Goal: Task Accomplishment & Management: Manage account settings

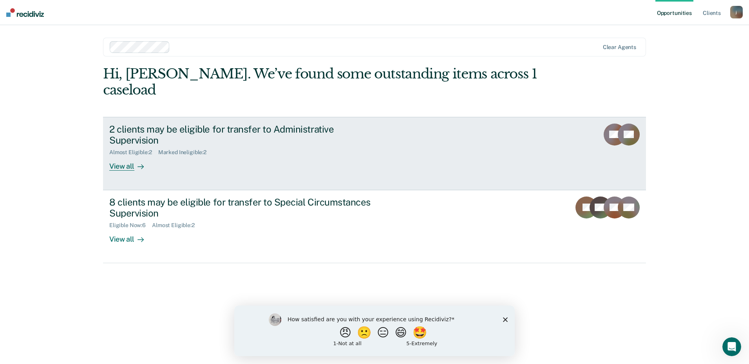
click at [280, 123] on div "2 clients may be eligible for transfer to Administrative Supervision" at bounding box center [246, 134] width 275 height 23
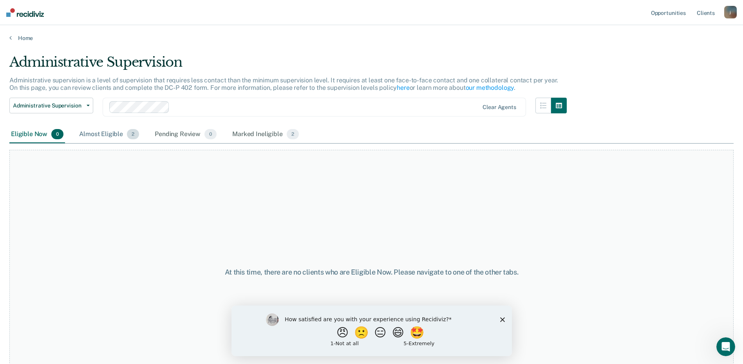
click at [117, 136] on div "Almost Eligible 2" at bounding box center [109, 134] width 63 height 17
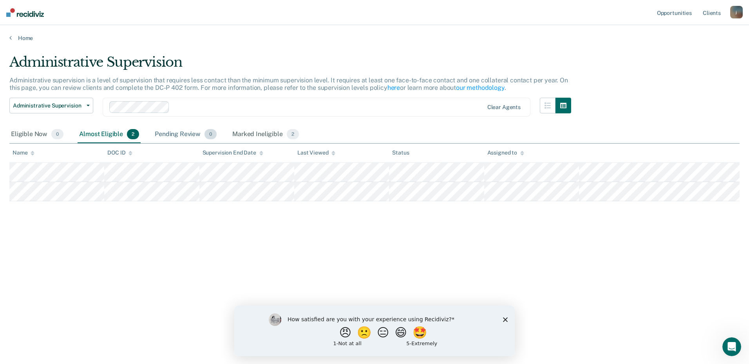
click at [177, 134] on div "Pending Review 0" at bounding box center [185, 134] width 65 height 17
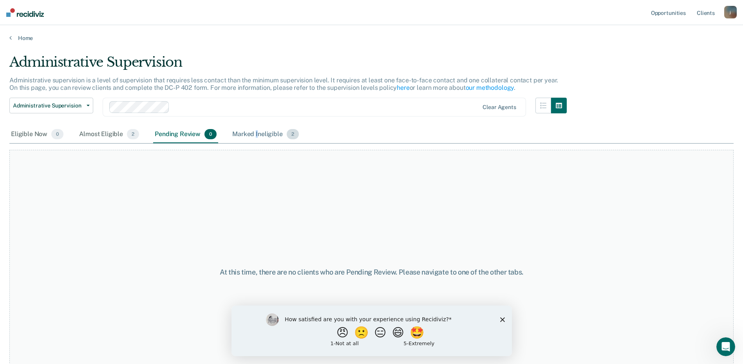
click at [256, 135] on div "Marked Ineligible 2" at bounding box center [266, 134] width 70 height 17
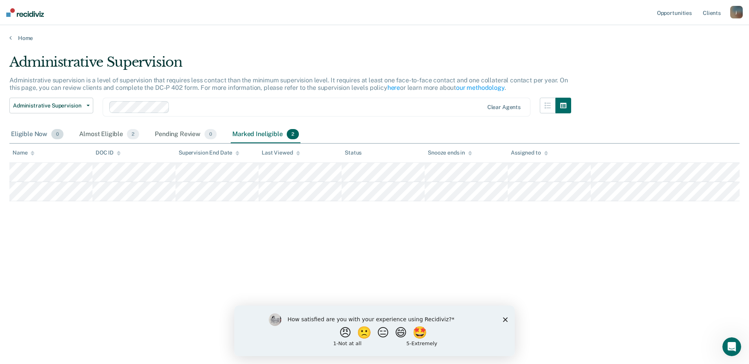
click at [36, 132] on div "Eligible Now 0" at bounding box center [37, 134] width 56 height 17
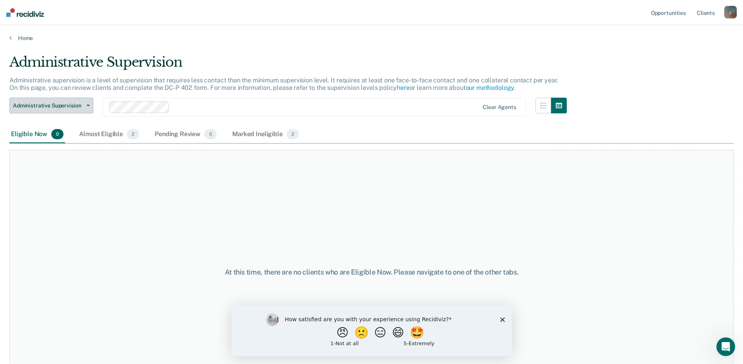
click at [91, 103] on button "Administrative Supervision" at bounding box center [51, 106] width 84 height 16
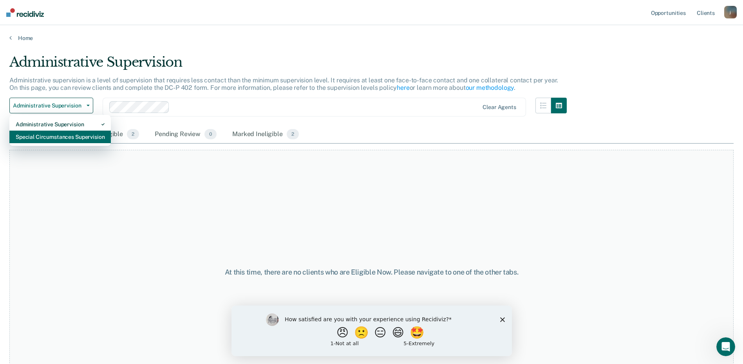
click at [44, 139] on div "Special Circumstances Supervision" at bounding box center [60, 136] width 89 height 13
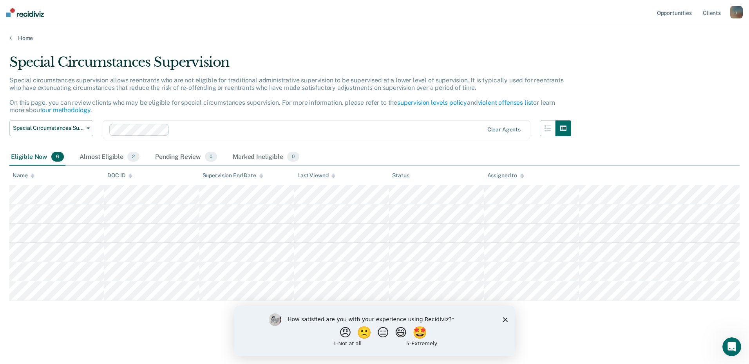
click at [507, 316] on div "How satisfied are you with your experience using Recidiviz? 😠 🙁 😑 😄 🤩 1 - Not a…" at bounding box center [374, 330] width 281 height 51
click at [503, 315] on div "How satisfied are you with your experience using Recidiviz? 😠 🙁 😑 😄 🤩 1 - Not a…" at bounding box center [374, 330] width 281 height 51
click at [503, 320] on icon "Close survey" at bounding box center [505, 319] width 5 height 5
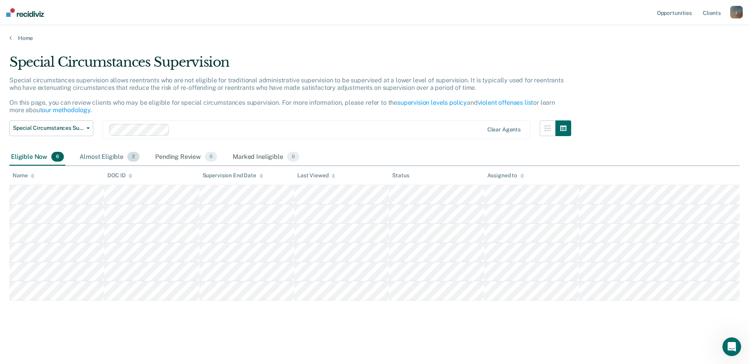
drag, startPoint x: 101, startPoint y: 159, endPoint x: 102, endPoint y: 154, distance: 4.7
click at [102, 158] on div "Almost Eligible 2" at bounding box center [109, 156] width 63 height 17
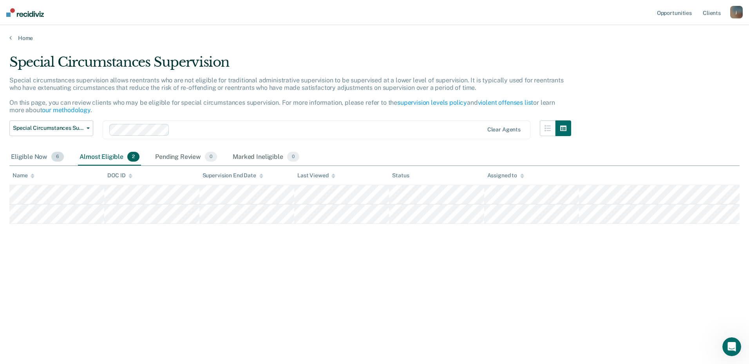
click at [31, 154] on div "Eligible Now 6" at bounding box center [37, 156] width 56 height 17
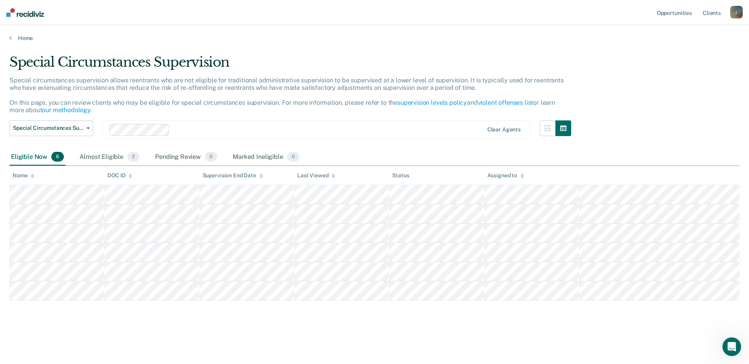
click at [304, 112] on div "Special circumstances supervision allows reentrants who are not eligible for tr…" at bounding box center [290, 98] width 562 height 44
click at [114, 158] on div "Almost Eligible 2" at bounding box center [109, 156] width 63 height 17
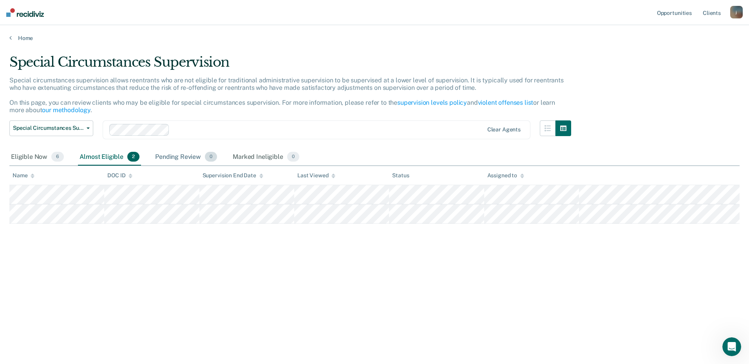
click at [167, 158] on div "Pending Review 0" at bounding box center [186, 156] width 65 height 17
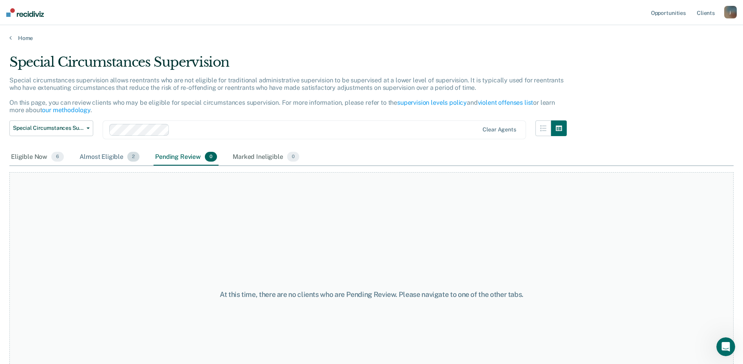
click at [112, 156] on div "Almost Eligible 2" at bounding box center [109, 156] width 63 height 17
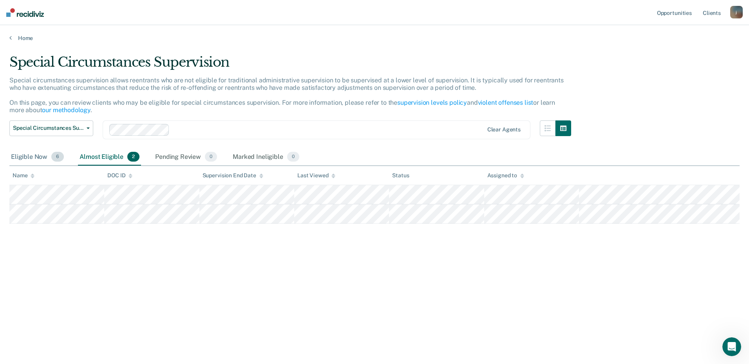
click at [34, 162] on div "Eligible Now 6" at bounding box center [37, 156] width 56 height 17
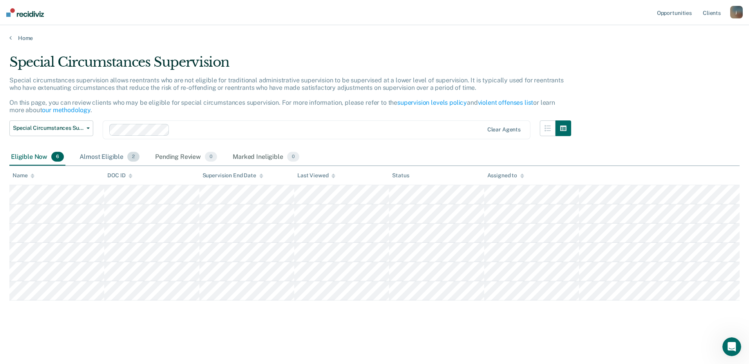
click at [94, 158] on div "Almost Eligible 2" at bounding box center [109, 156] width 63 height 17
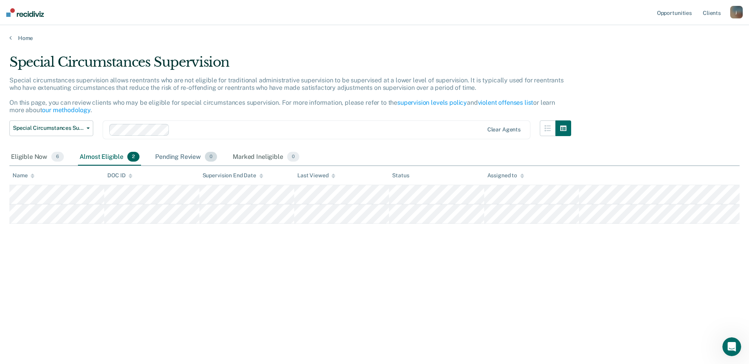
click at [159, 157] on div "Pending Review 0" at bounding box center [186, 156] width 65 height 17
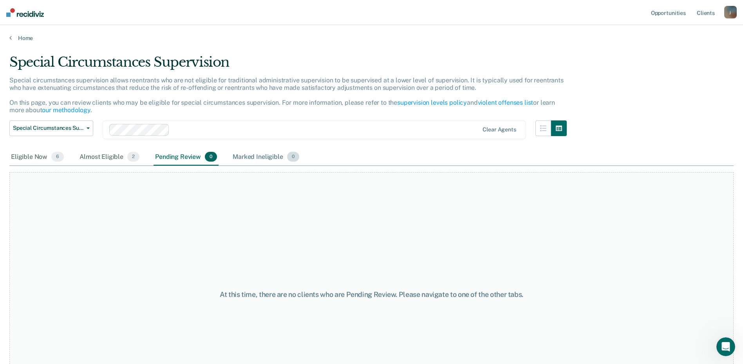
click at [254, 163] on div "Marked Ineligible 0" at bounding box center [266, 156] width 70 height 17
click at [176, 158] on div "Pending Review 0" at bounding box center [186, 156] width 65 height 17
click at [109, 160] on div "Almost Eligible 2" at bounding box center [109, 156] width 63 height 17
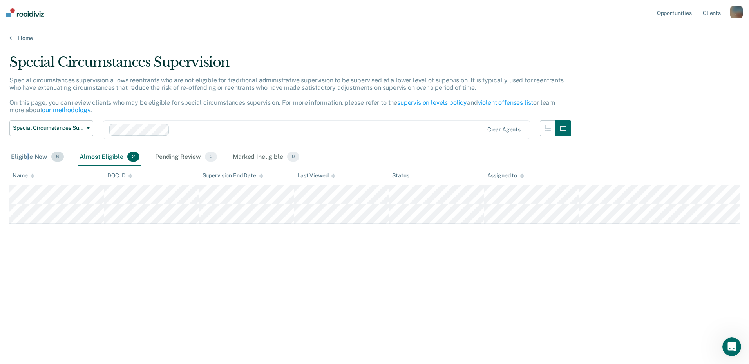
click at [29, 157] on div "Eligible Now 6" at bounding box center [37, 156] width 56 height 17
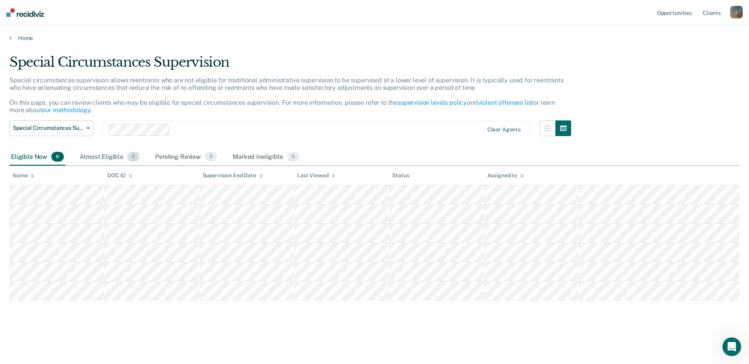
drag, startPoint x: 29, startPoint y: 157, endPoint x: 103, endPoint y: 157, distance: 74.8
click at [103, 157] on div "Almost Eligible 2" at bounding box center [109, 156] width 63 height 17
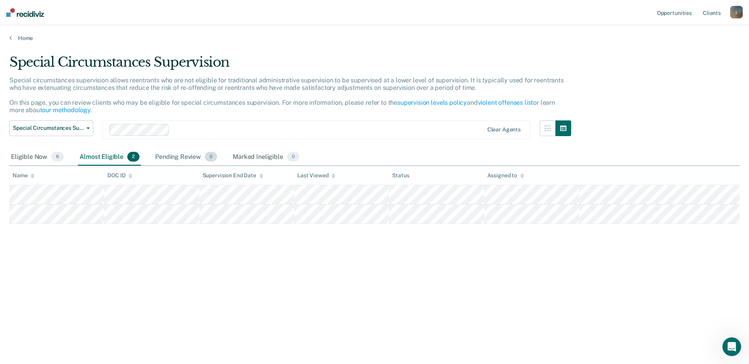
click at [191, 157] on div "Pending Review 0" at bounding box center [186, 156] width 65 height 17
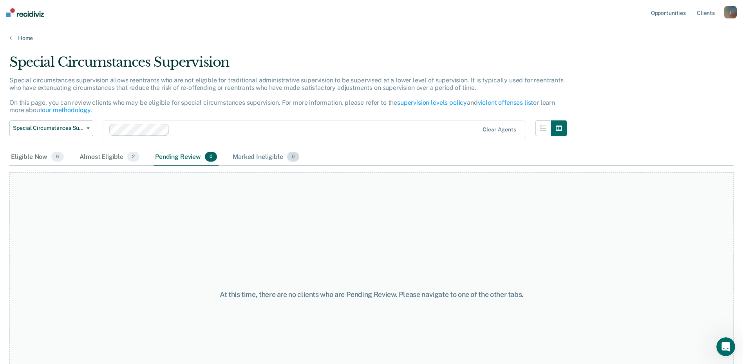
click at [272, 158] on div "Marked Ineligible 0" at bounding box center [266, 156] width 70 height 17
click at [190, 158] on div "Pending Review 0" at bounding box center [186, 156] width 65 height 17
click at [116, 158] on div "Almost Eligible 2" at bounding box center [109, 156] width 63 height 17
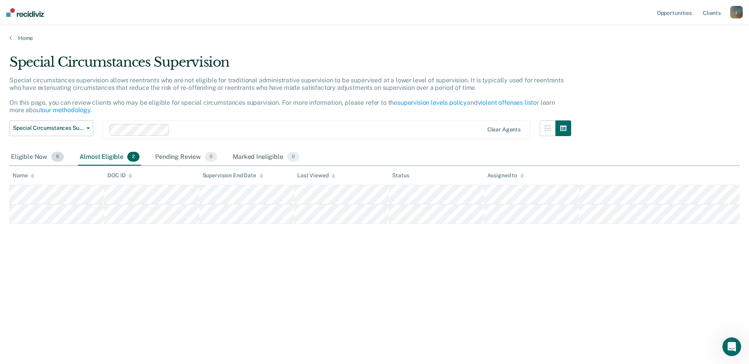
click at [20, 159] on div "Eligible Now 6" at bounding box center [37, 156] width 56 height 17
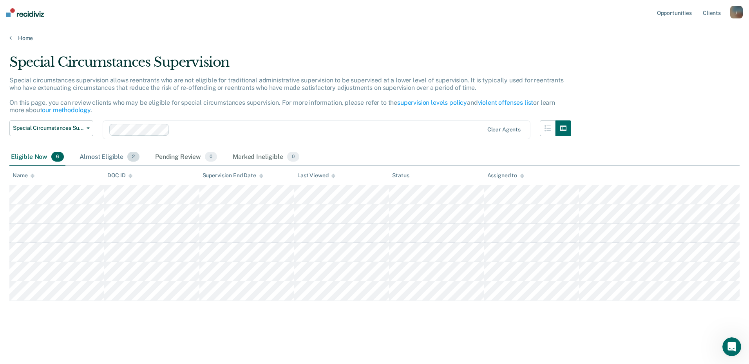
click at [81, 157] on div "Almost Eligible 2" at bounding box center [109, 156] width 63 height 17
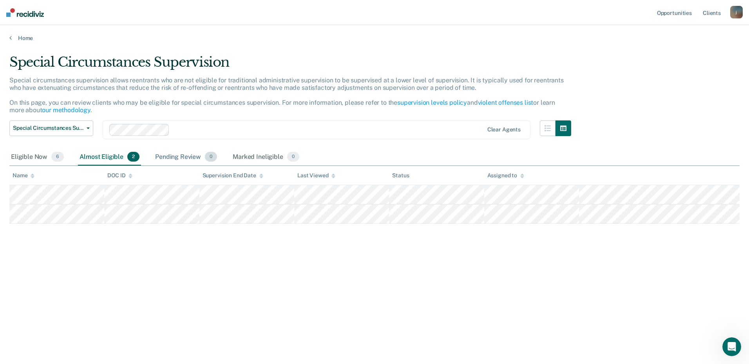
click at [165, 156] on div "Pending Review 0" at bounding box center [186, 156] width 65 height 17
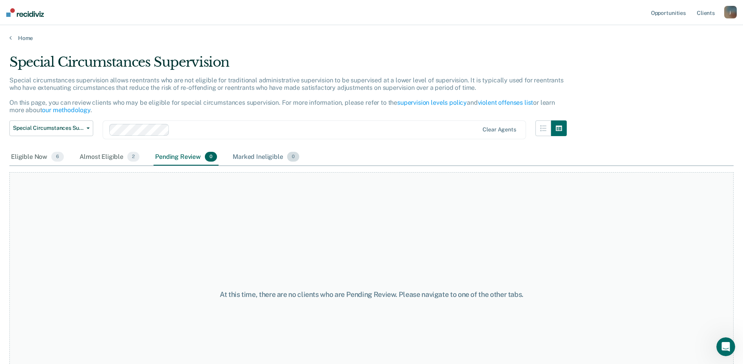
click at [246, 158] on div "Marked Ineligible 0" at bounding box center [266, 156] width 70 height 17
click at [169, 157] on div "Pending Review 0" at bounding box center [186, 156] width 65 height 17
click at [87, 156] on div "Almost Eligible 2" at bounding box center [109, 156] width 63 height 17
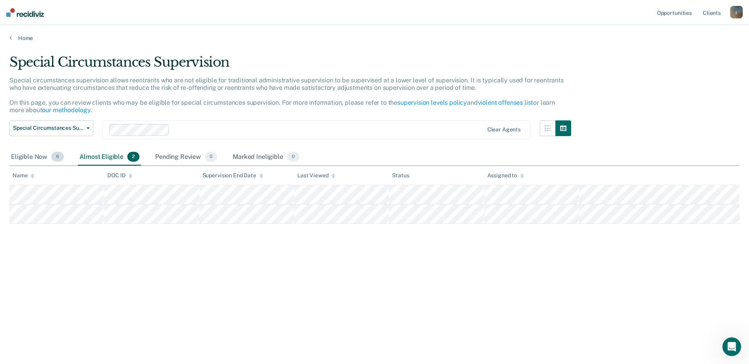
click at [24, 157] on div "Eligible Now 6" at bounding box center [37, 156] width 56 height 17
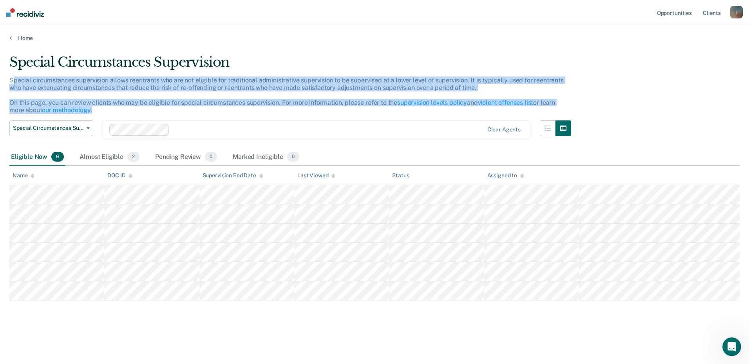
drag, startPoint x: 13, startPoint y: 79, endPoint x: 268, endPoint y: 110, distance: 256.9
click at [268, 110] on div "Special circumstances supervision allows reentrants who are not eligible for tr…" at bounding box center [290, 98] width 562 height 44
drag, startPoint x: 268, startPoint y: 110, endPoint x: 280, endPoint y: 110, distance: 12.1
click at [280, 110] on div "Special circumstances supervision allows reentrants who are not eligible for tr…" at bounding box center [290, 98] width 562 height 44
drag, startPoint x: 11, startPoint y: 81, endPoint x: 213, endPoint y: 110, distance: 203.5
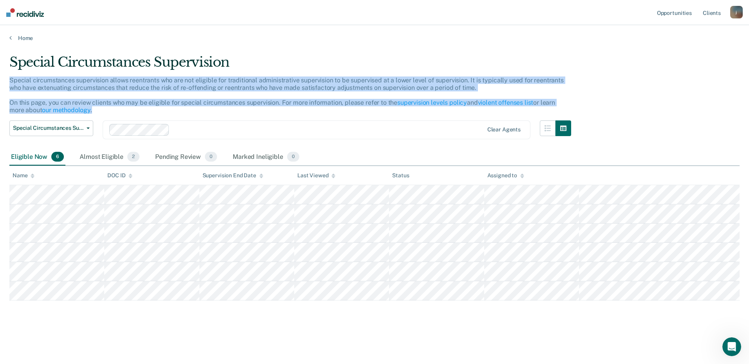
click at [213, 110] on div "Special circumstances supervision allows reentrants who are not eligible for tr…" at bounding box center [290, 98] width 562 height 44
drag, startPoint x: 213, startPoint y: 110, endPoint x: 223, endPoint y: 110, distance: 9.8
click at [223, 110] on div "Special circumstances supervision allows reentrants who are not eligible for tr…" at bounding box center [290, 98] width 562 height 44
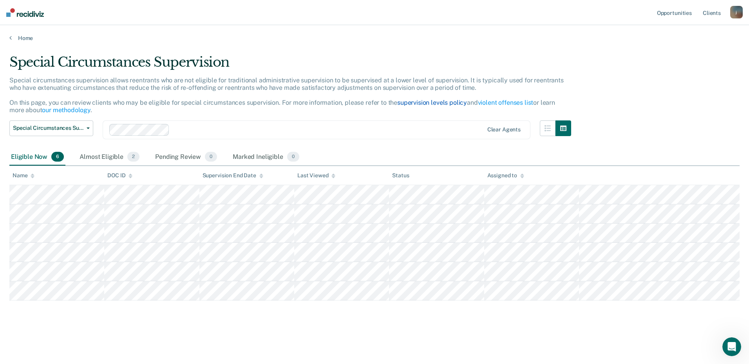
click at [434, 104] on link "supervision levels policy" at bounding box center [432, 102] width 70 height 7
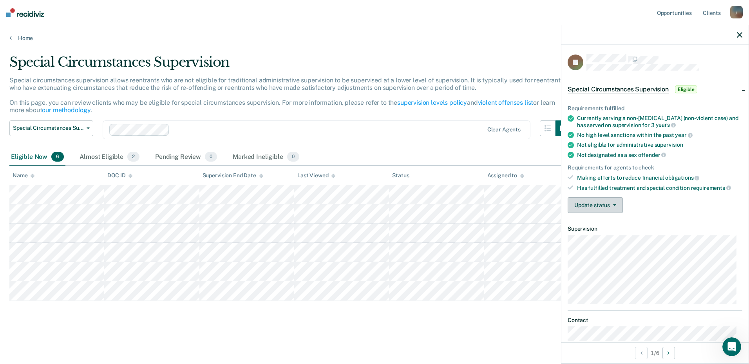
click at [617, 206] on button "Update status" at bounding box center [595, 205] width 55 height 16
click at [393, 123] on div "Clear agents" at bounding box center [317, 129] width 428 height 19
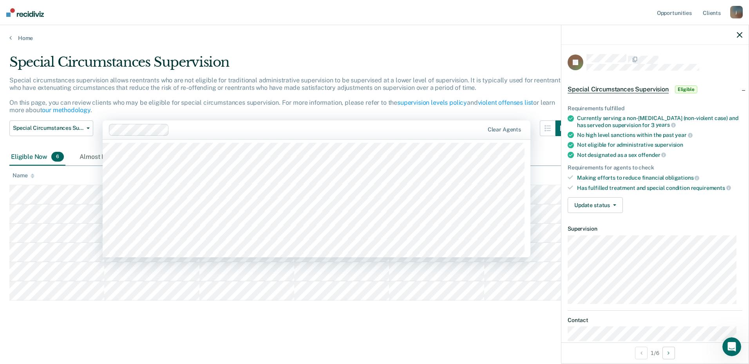
click at [364, 107] on div "Special circumstances supervision allows reentrants who are not eligible for tr…" at bounding box center [290, 98] width 562 height 44
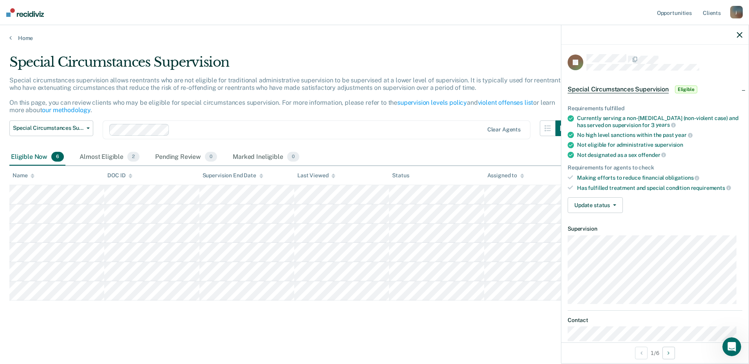
click at [742, 37] on div at bounding box center [654, 35] width 187 height 20
click at [742, 34] on icon "button" at bounding box center [739, 34] width 5 height 5
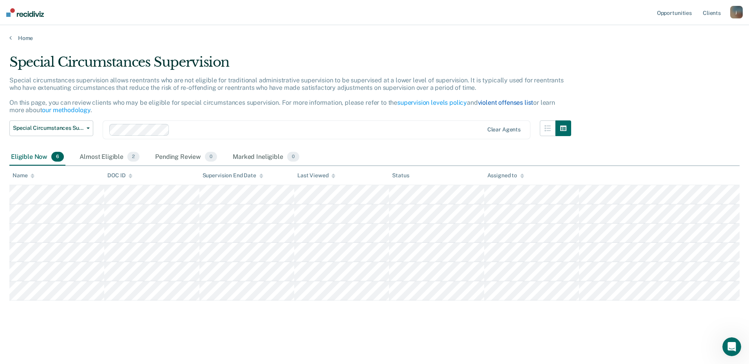
click at [501, 99] on link "violent offenses list" at bounding box center [506, 102] width 56 height 7
click at [61, 110] on link "our methodology" at bounding box center [66, 109] width 49 height 7
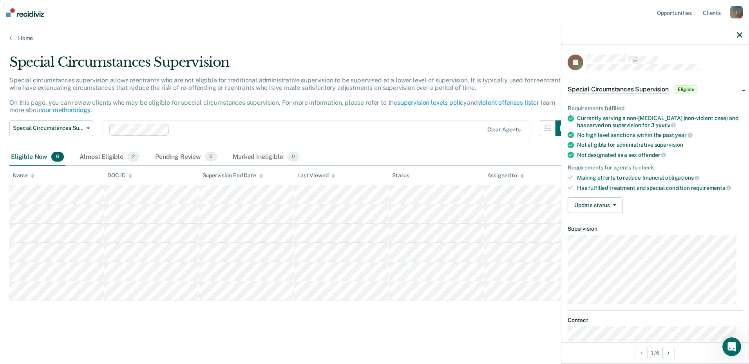
click at [730, 186] on div "Has fulfilled treatment and special condition requirements" at bounding box center [659, 187] width 165 height 7
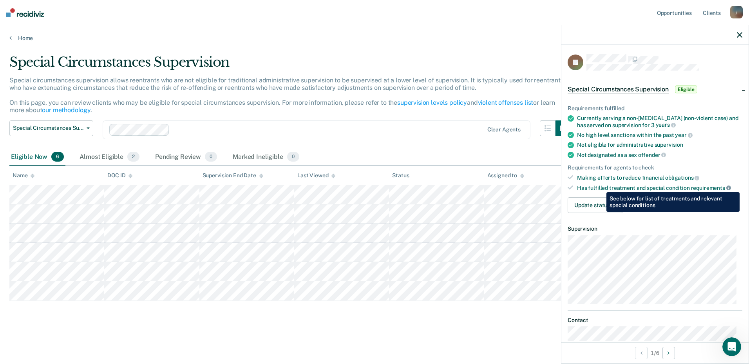
click at [726, 186] on icon at bounding box center [728, 187] width 5 height 5
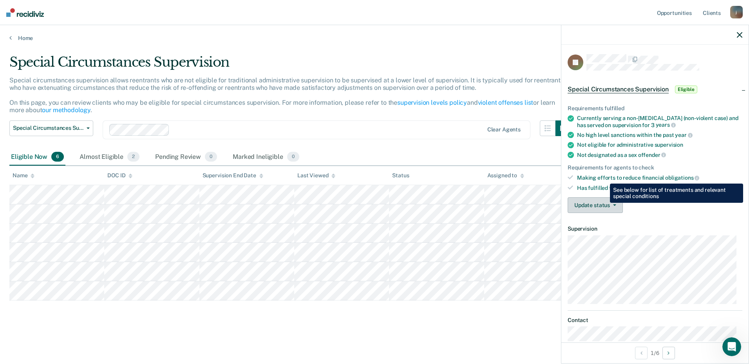
click at [617, 209] on button "Update status" at bounding box center [595, 205] width 55 height 16
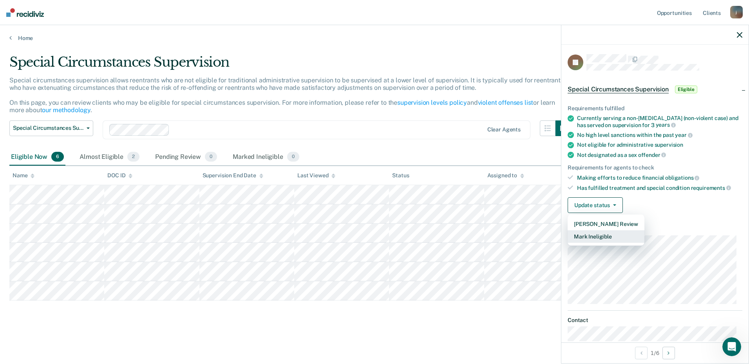
click at [592, 236] on button "Mark Ineligible" at bounding box center [606, 236] width 77 height 13
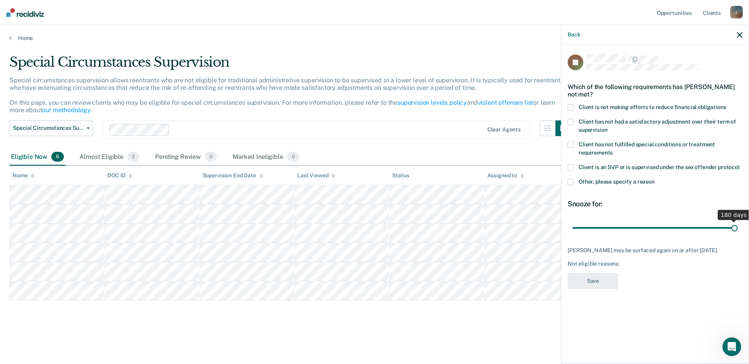
drag, startPoint x: 602, startPoint y: 229, endPoint x: 750, endPoint y: 231, distance: 148.1
type input "180"
click at [738, 231] on input "range" at bounding box center [654, 228] width 165 height 14
click at [660, 266] on div "Not eligible reasons:" at bounding box center [655, 263] width 175 height 7
click at [601, 238] on div "JS Which of the following requirements has [PERSON_NAME] States not met? Client…" at bounding box center [655, 173] width 175 height 239
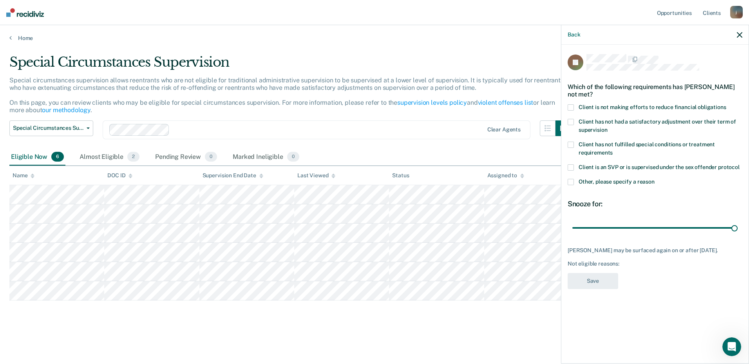
click at [570, 181] on span at bounding box center [571, 182] width 6 height 6
click at [655, 179] on input "Other, please specify a reason" at bounding box center [655, 179] width 0 height 0
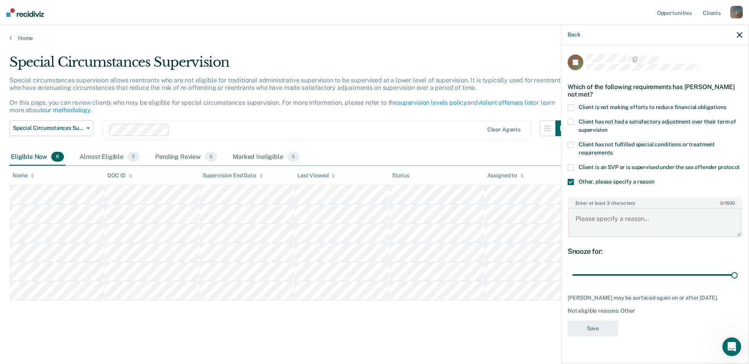
click at [597, 209] on textarea "Enter at least 3 characters 0 / 1600" at bounding box center [654, 222] width 173 height 29
drag, startPoint x: 630, startPoint y: 216, endPoint x: 628, endPoint y: 221, distance: 5.5
paste textarea "require less than minimum supervision because of unique circumstances that grea…"
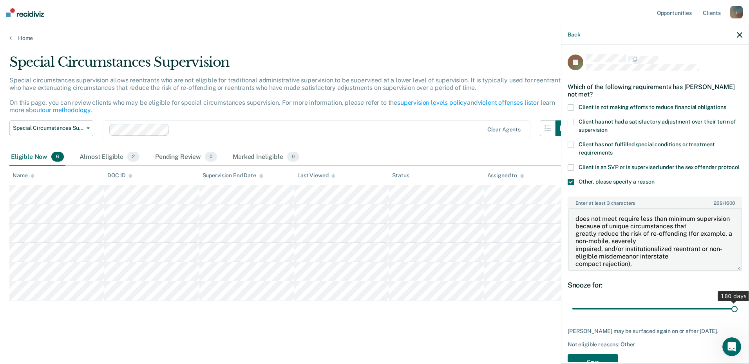
drag, startPoint x: 740, startPoint y: 232, endPoint x: 723, endPoint y: 315, distance: 84.0
click at [723, 315] on div "JS Which of the following requirements has [PERSON_NAME] States not met? Client…" at bounding box center [655, 214] width 175 height 320
click at [616, 225] on textarea "does not meet require less than minimum supervision because of unique circumsta…" at bounding box center [654, 239] width 173 height 63
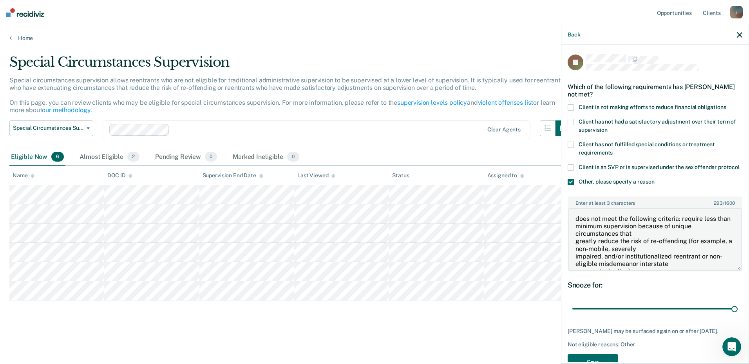
click at [576, 252] on textarea "does not meet the following criteria: require less than minimum supervision bec…" at bounding box center [654, 239] width 173 height 63
click at [576, 270] on textarea "does not meet the following criteria: require less than minimum supervision bec…" at bounding box center [654, 239] width 173 height 63
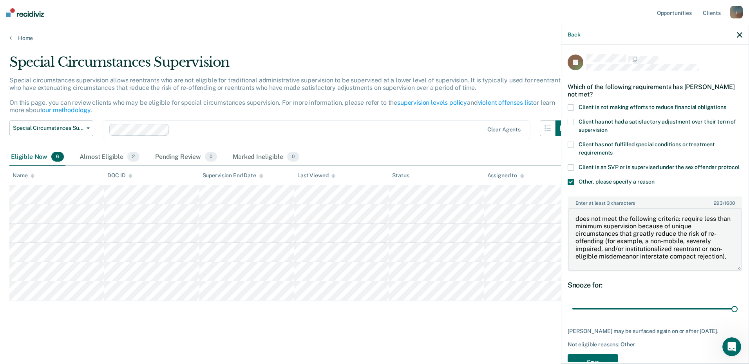
type textarea "does not meet the following criteria: require less than minimum supervision bec…"
drag, startPoint x: 612, startPoint y: 272, endPoint x: 576, endPoint y: 226, distance: 58.3
click at [577, 226] on textarea "does not meet the following criteria: require less than minimum supervision bec…" at bounding box center [654, 239] width 173 height 63
click at [460, 146] on div "Special Circumstances Supervision Administrative Supervision Special Circumstan…" at bounding box center [290, 134] width 562 height 28
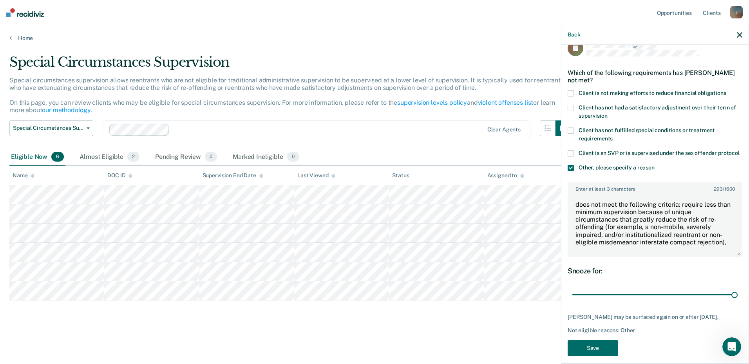
scroll to position [29, 0]
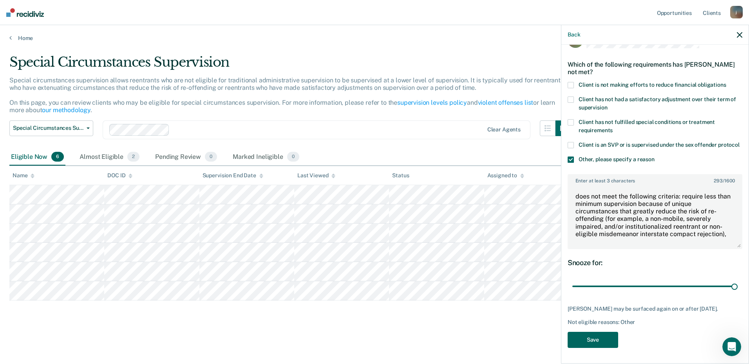
click at [594, 340] on button "Save" at bounding box center [593, 339] width 51 height 16
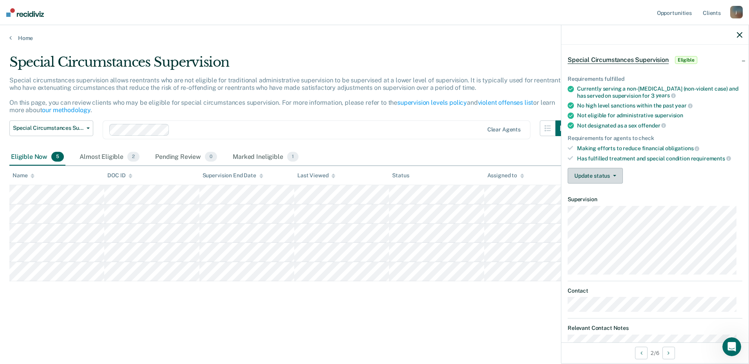
click at [610, 177] on button "Update status" at bounding box center [595, 176] width 55 height 16
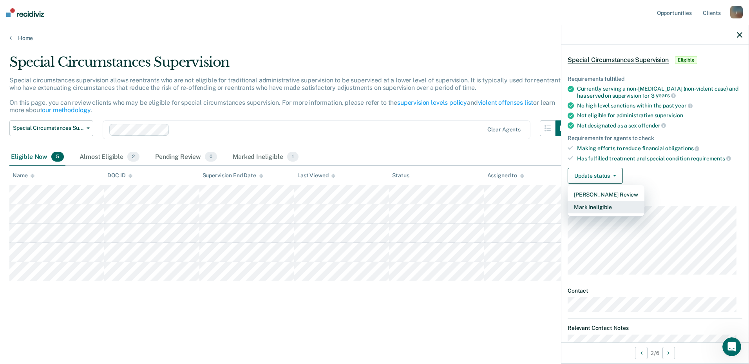
click at [589, 208] on button "Mark Ineligible" at bounding box center [606, 207] width 77 height 13
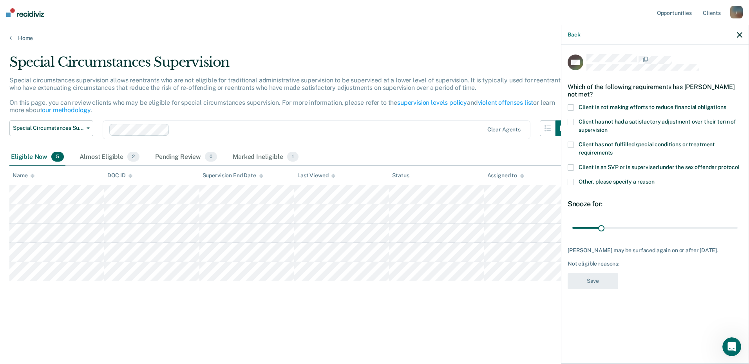
click at [574, 183] on label "Other, please specify a reason" at bounding box center [655, 183] width 175 height 8
click at [655, 179] on input "Other, please specify a reason" at bounding box center [655, 179] width 0 height 0
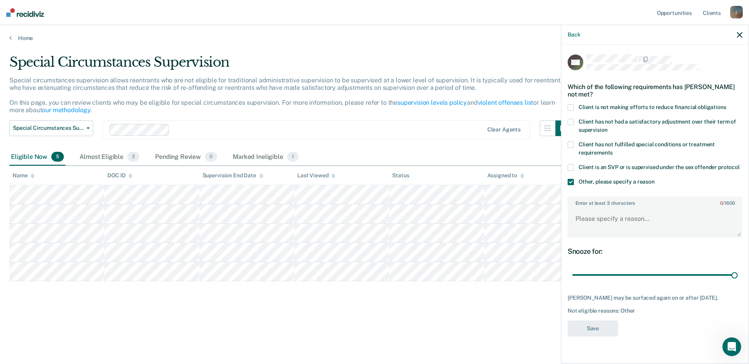
drag, startPoint x: 614, startPoint y: 272, endPoint x: 749, endPoint y: 267, distance: 135.2
type input "180"
click at [738, 268] on input "range" at bounding box center [654, 275] width 165 height 14
click at [604, 219] on textarea "Enter at least 3 characters 0 / 1600" at bounding box center [654, 222] width 173 height 29
paste textarea "does not meet the following criteria: require less than minimum supervision bec…"
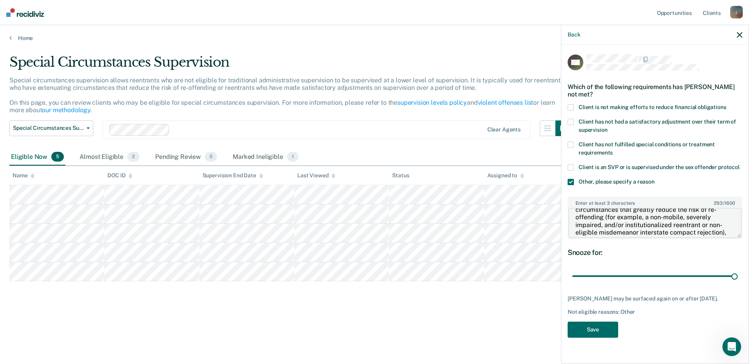
scroll to position [16, 0]
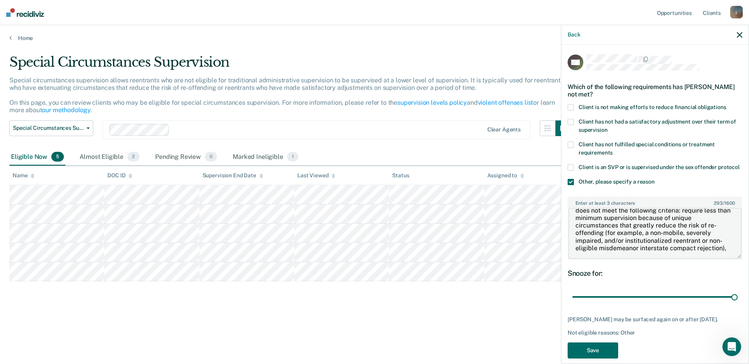
drag, startPoint x: 739, startPoint y: 234, endPoint x: 739, endPoint y: 255, distance: 21.2
click at [739, 255] on div "BW Which of the following requirements has [PERSON_NAME] not met? Client is not…" at bounding box center [654, 203] width 187 height 317
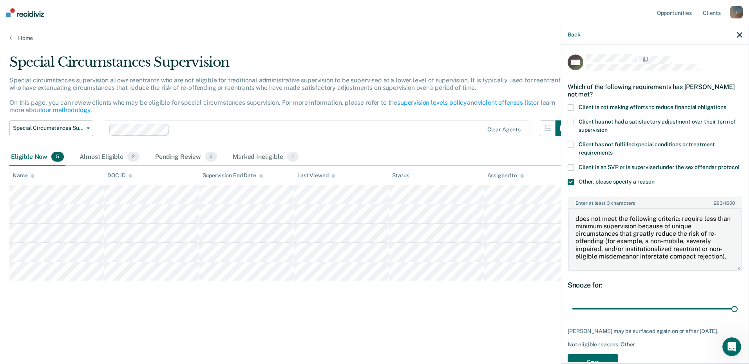
scroll to position [4, 0]
drag, startPoint x: 730, startPoint y: 263, endPoint x: 726, endPoint y: 297, distance: 34.0
click at [726, 297] on div "BW Which of the following requirements has [PERSON_NAME] not met? Client is not…" at bounding box center [655, 214] width 175 height 320
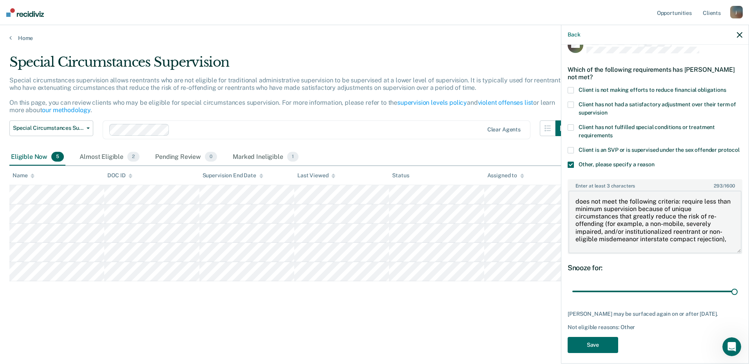
scroll to position [29, 0]
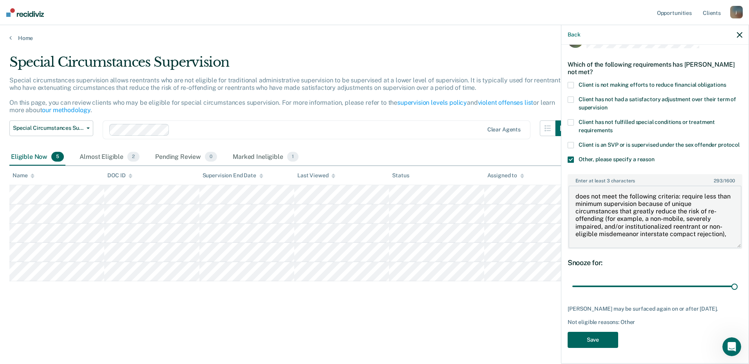
type textarea "does not meet the following criteria: require less than minimum supervision bec…"
click at [592, 340] on button "Save" at bounding box center [593, 339] width 51 height 16
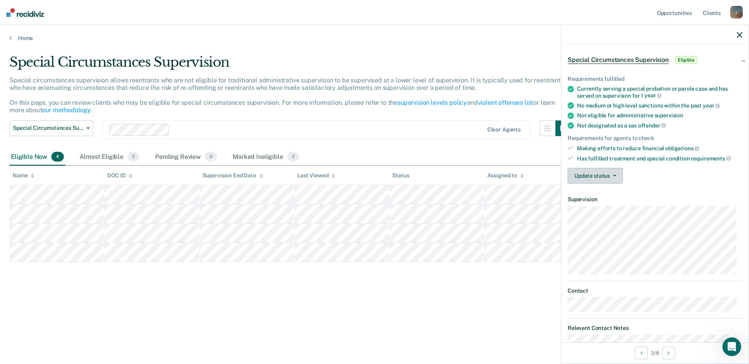
click at [614, 176] on button "Update status" at bounding box center [595, 176] width 55 height 16
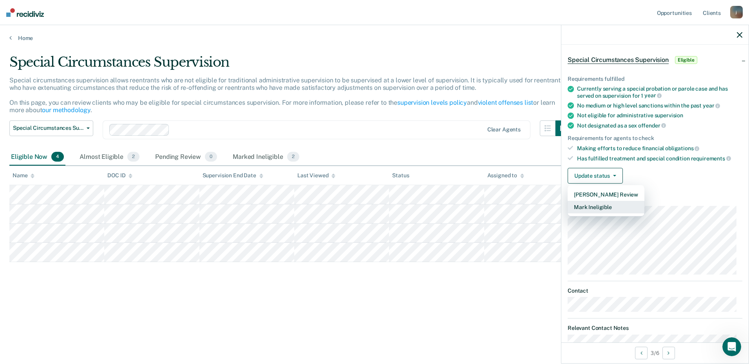
click at [602, 206] on button "Mark Ineligible" at bounding box center [606, 207] width 77 height 13
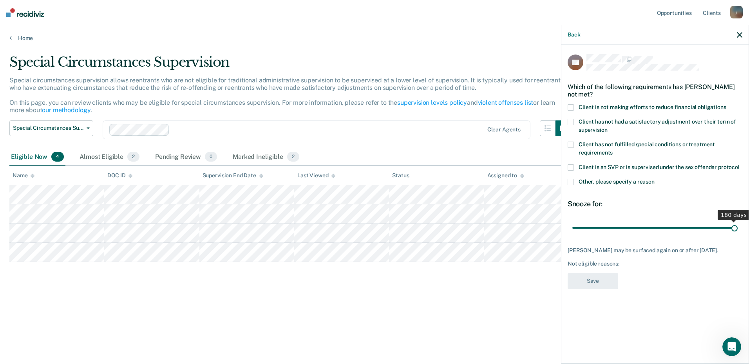
drag, startPoint x: 604, startPoint y: 229, endPoint x: 750, endPoint y: 229, distance: 146.1
type input "180"
click at [738, 229] on input "range" at bounding box center [654, 228] width 165 height 14
click at [603, 179] on span "Other, please specify a reason" at bounding box center [617, 181] width 76 height 6
click at [655, 179] on input "Other, please specify a reason" at bounding box center [655, 179] width 0 height 0
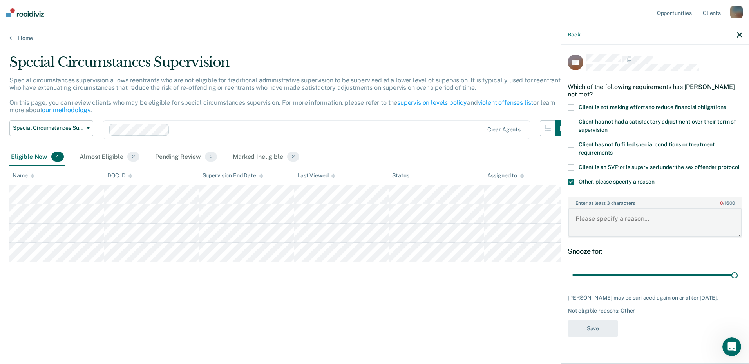
click at [590, 221] on textarea "Enter at least 3 characters 0 / 1600" at bounding box center [654, 222] width 173 height 29
paste textarea "does not meet the following criteria: require less than minimum supervision bec…"
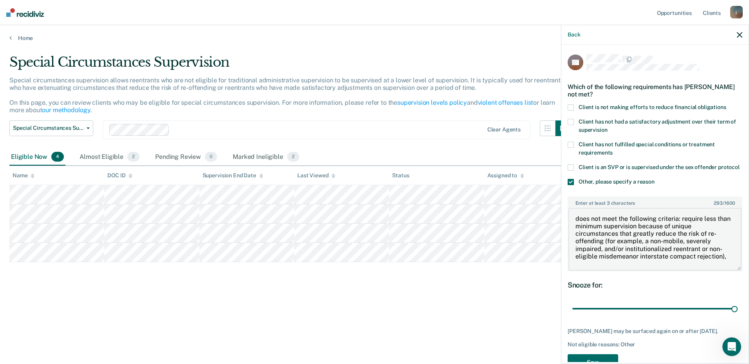
drag, startPoint x: 739, startPoint y: 234, endPoint x: 736, endPoint y: 286, distance: 51.4
click at [736, 286] on div "KB Which of the following requirements has [PERSON_NAME] not met? Client is not…" at bounding box center [655, 214] width 175 height 320
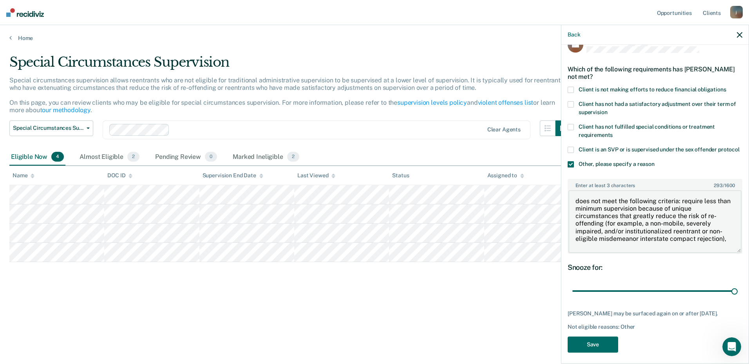
scroll to position [29, 0]
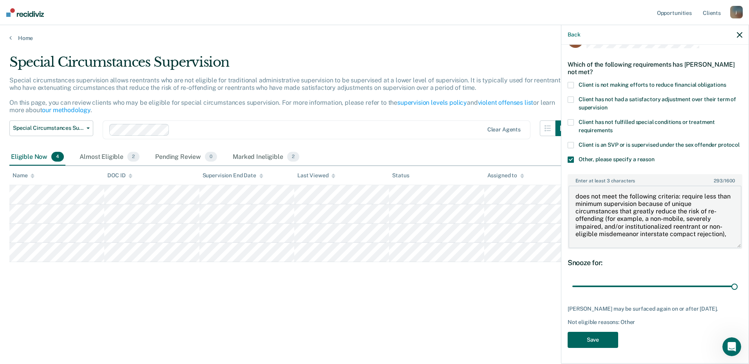
type textarea "does not meet the following criteria: require less than minimum supervision bec…"
click at [595, 339] on button "Save" at bounding box center [593, 339] width 51 height 16
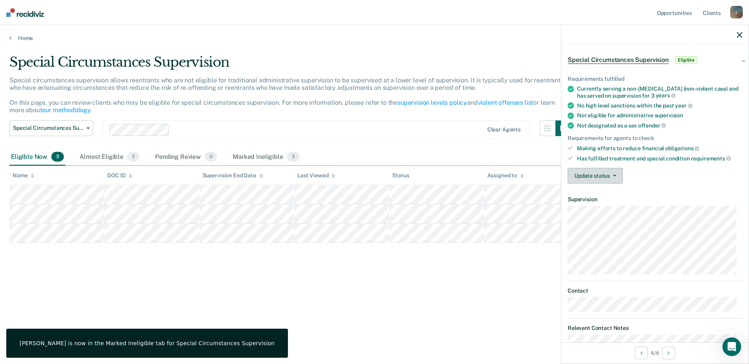
click at [618, 179] on button "Update status" at bounding box center [595, 176] width 55 height 16
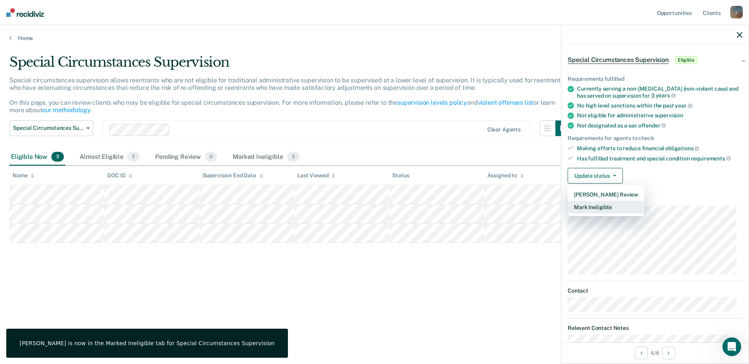
click at [607, 208] on button "Mark Ineligible" at bounding box center [606, 207] width 77 height 13
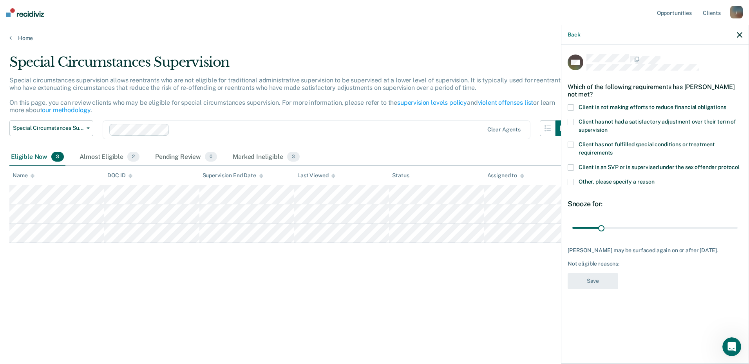
click at [610, 183] on span "Other, please specify a reason" at bounding box center [617, 181] width 76 height 6
click at [655, 179] on input "Other, please specify a reason" at bounding box center [655, 179] width 0 height 0
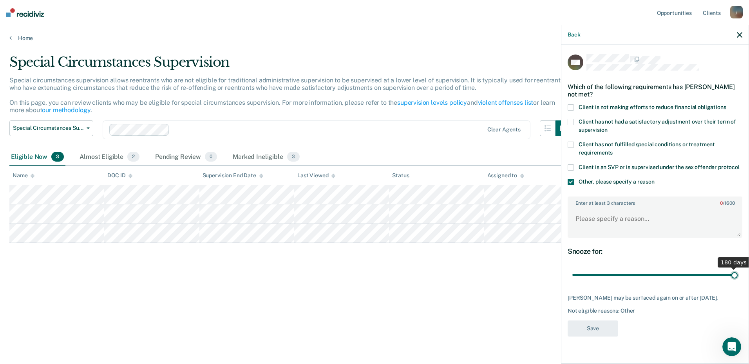
drag, startPoint x: 603, startPoint y: 276, endPoint x: 750, endPoint y: 272, distance: 147.8
type input "180"
click at [738, 272] on input "range" at bounding box center [654, 275] width 165 height 14
click at [594, 217] on textarea "Enter at least 3 characters 0 / 1600" at bounding box center [654, 222] width 173 height 29
paste textarea "does not meet the following criteria: require less than minimum supervision bec…"
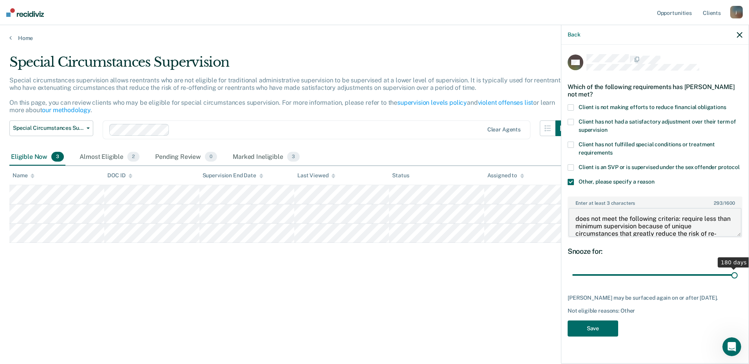
scroll to position [24, 0]
type textarea "does not meet the following criteria: require less than minimum supervision bec…"
click at [608, 330] on button "Save" at bounding box center [593, 328] width 51 height 16
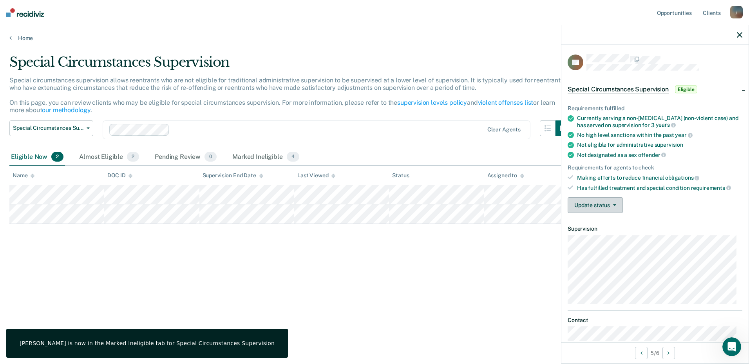
click at [605, 207] on button "Update status" at bounding box center [595, 205] width 55 height 16
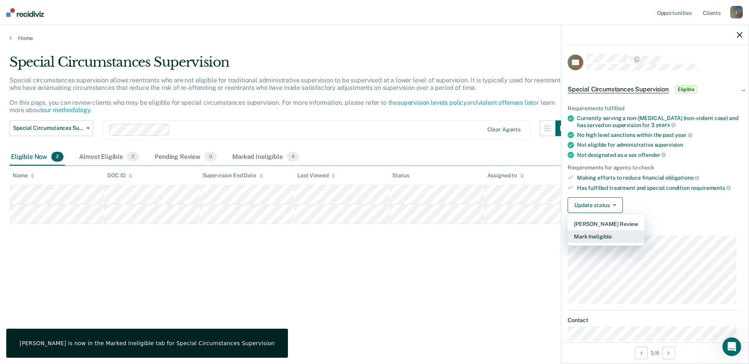
click at [603, 236] on button "Mark Ineligible" at bounding box center [606, 236] width 77 height 13
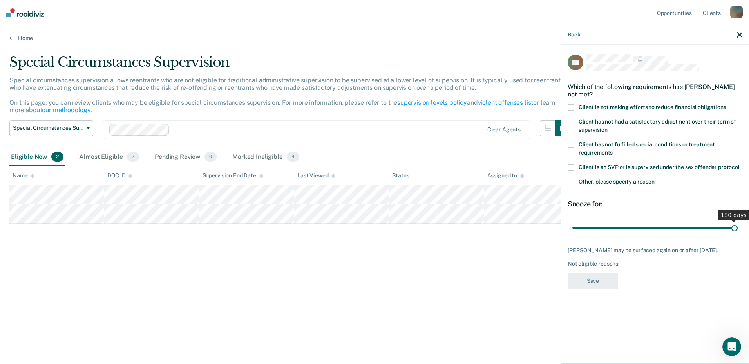
drag, startPoint x: 601, startPoint y: 226, endPoint x: 750, endPoint y: 226, distance: 148.9
type input "180"
click at [738, 226] on input "range" at bounding box center [654, 228] width 165 height 14
click at [570, 185] on label "Other, please specify a reason" at bounding box center [655, 183] width 175 height 8
click at [655, 179] on input "Other, please specify a reason" at bounding box center [655, 179] width 0 height 0
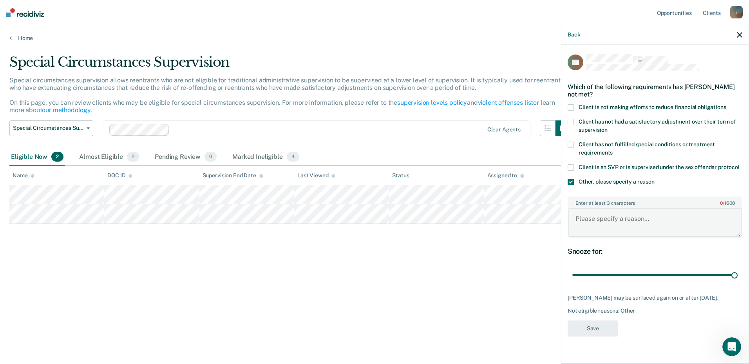
paste textarea "does not meet the following criteria: require less than minimum supervision bec…"
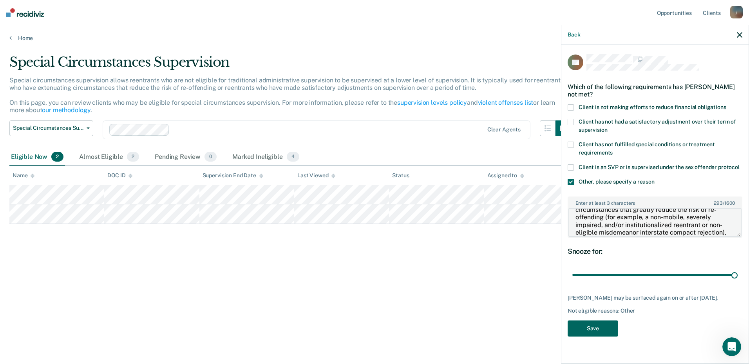
type textarea "does not meet the following criteria: require less than minimum supervision bec…"
click at [593, 329] on button "Save" at bounding box center [593, 328] width 51 height 16
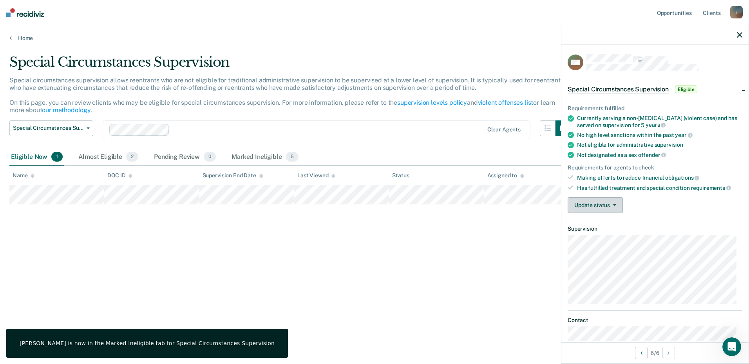
click at [606, 206] on button "Update status" at bounding box center [595, 205] width 55 height 16
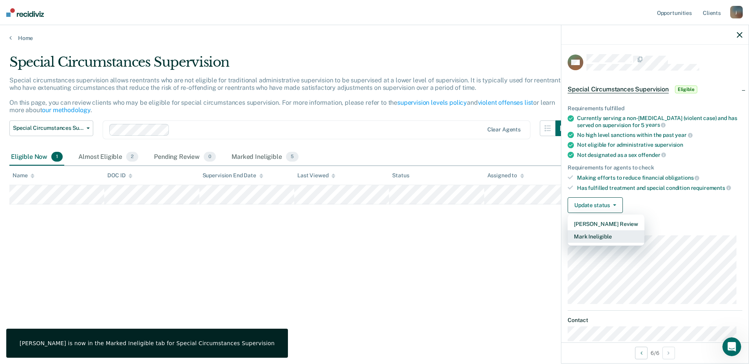
click at [596, 235] on button "Mark Ineligible" at bounding box center [606, 236] width 77 height 13
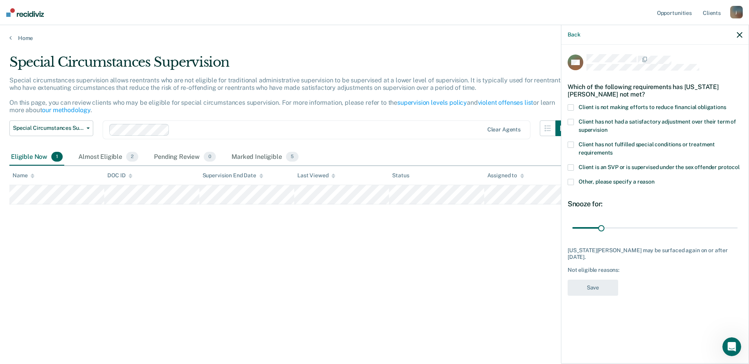
click at [598, 184] on label "Other, please specify a reason" at bounding box center [655, 183] width 175 height 8
click at [655, 179] on input "Other, please specify a reason" at bounding box center [655, 179] width 0 height 0
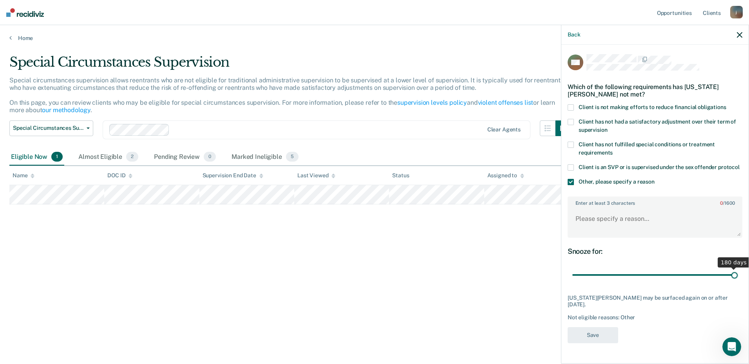
drag, startPoint x: 600, startPoint y: 273, endPoint x: 750, endPoint y: 273, distance: 150.1
type input "180"
click at [738, 273] on input "range" at bounding box center [654, 275] width 165 height 14
click at [603, 217] on textarea "Enter at least 3 characters 0 / 1600" at bounding box center [654, 222] width 173 height 29
paste textarea "does not meet the following criteria: require less than minimum supervision bec…"
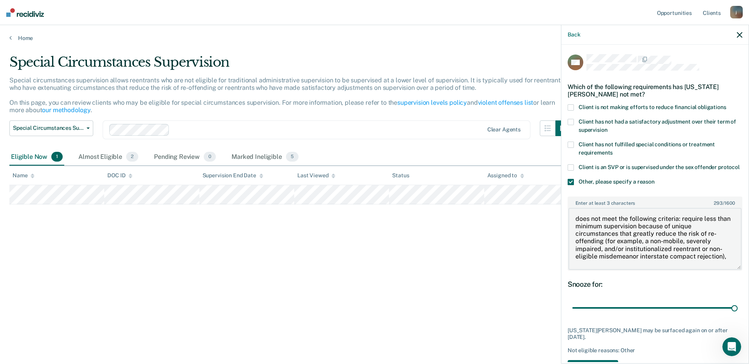
scroll to position [4, 0]
drag, startPoint x: 739, startPoint y: 235, endPoint x: 728, endPoint y: 290, distance: 55.8
click at [728, 290] on div "VW Which of the following requirements has [US_STATE][PERSON_NAME] not met? Cli…" at bounding box center [655, 217] width 175 height 327
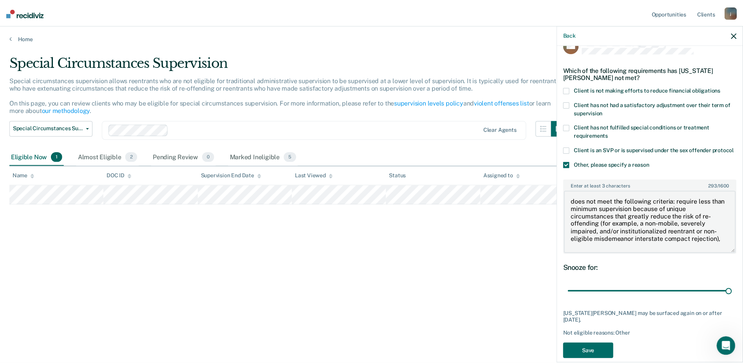
scroll to position [29, 0]
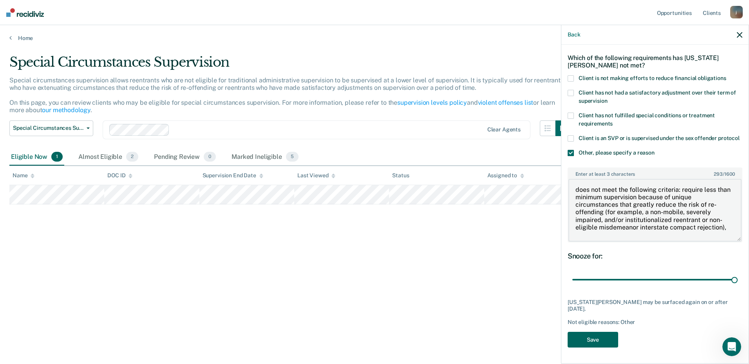
type textarea "does not meet the following criteria: require less than minimum supervision bec…"
click at [610, 339] on button "Save" at bounding box center [593, 339] width 51 height 16
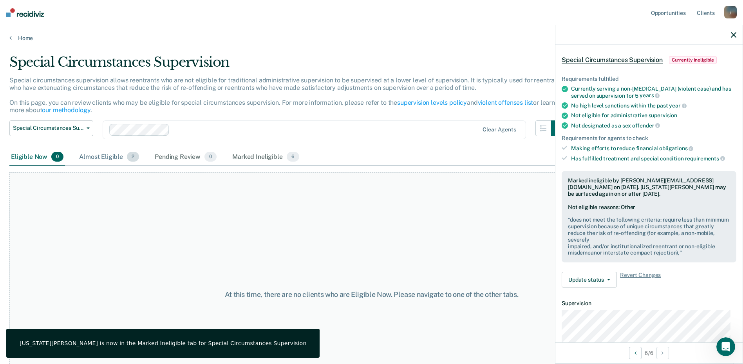
click at [101, 159] on div "Almost Eligible 2" at bounding box center [109, 156] width 63 height 17
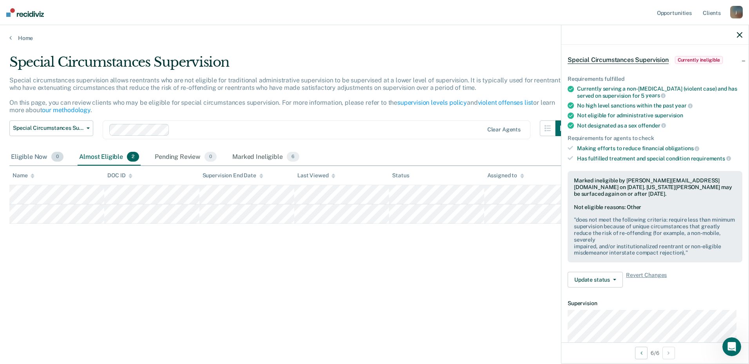
click at [39, 159] on div "Eligible Now 0" at bounding box center [37, 156] width 56 height 17
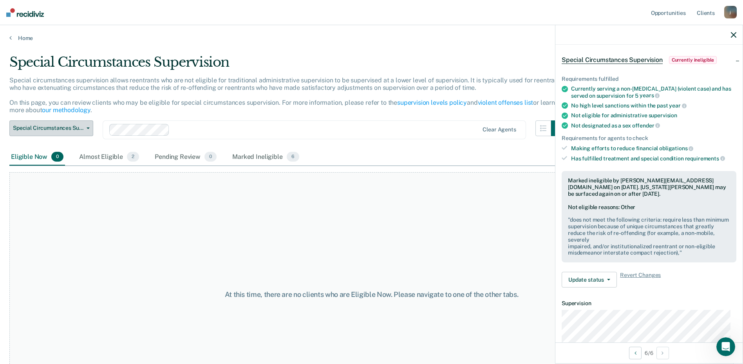
click at [86, 127] on span "button" at bounding box center [86, 128] width 6 height 2
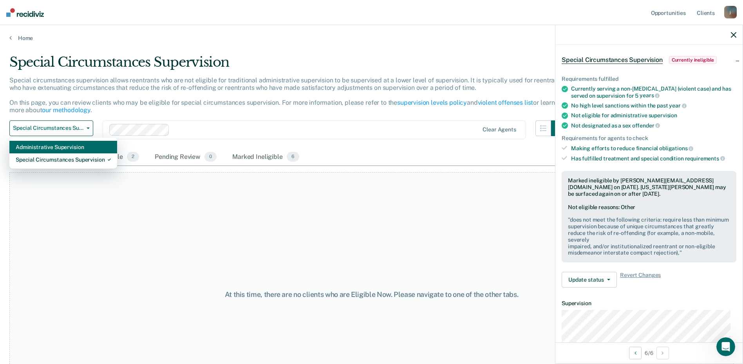
click at [56, 143] on div "Administrative Supervision" at bounding box center [63, 147] width 95 height 13
